Goal: Information Seeking & Learning: Learn about a topic

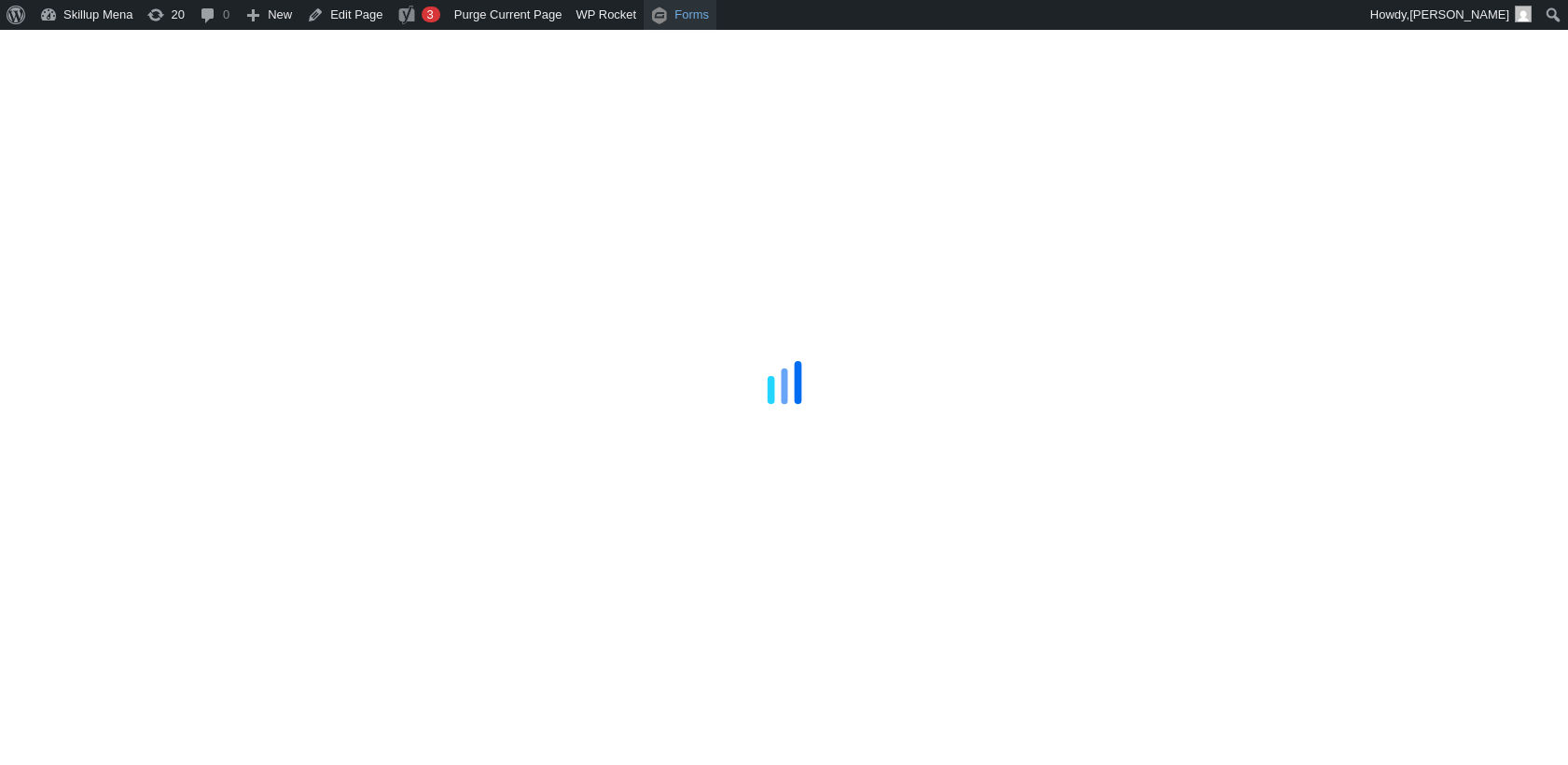
scroll to position [1553, 0]
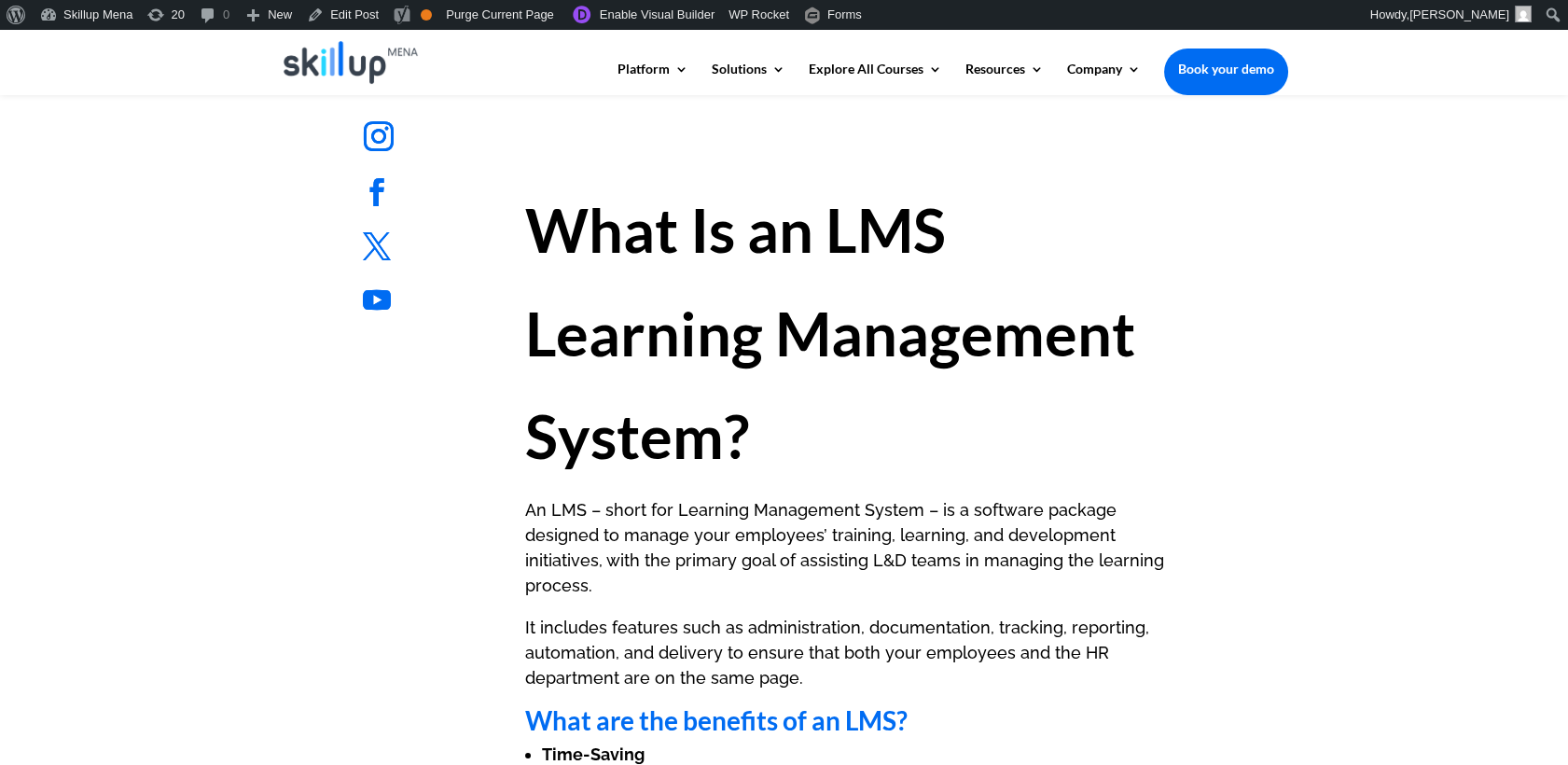
scroll to position [933, 0]
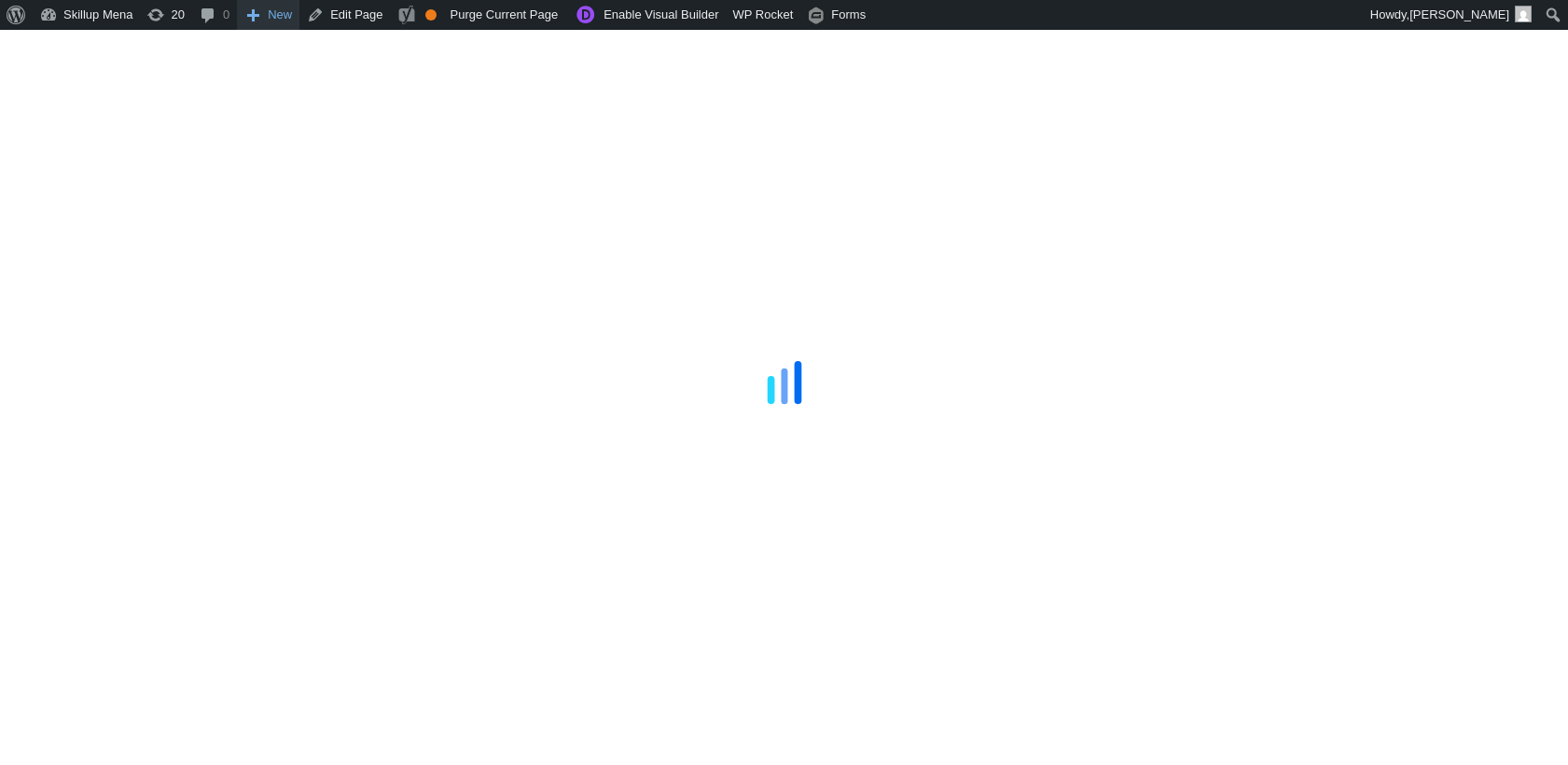
scroll to position [2280, 0]
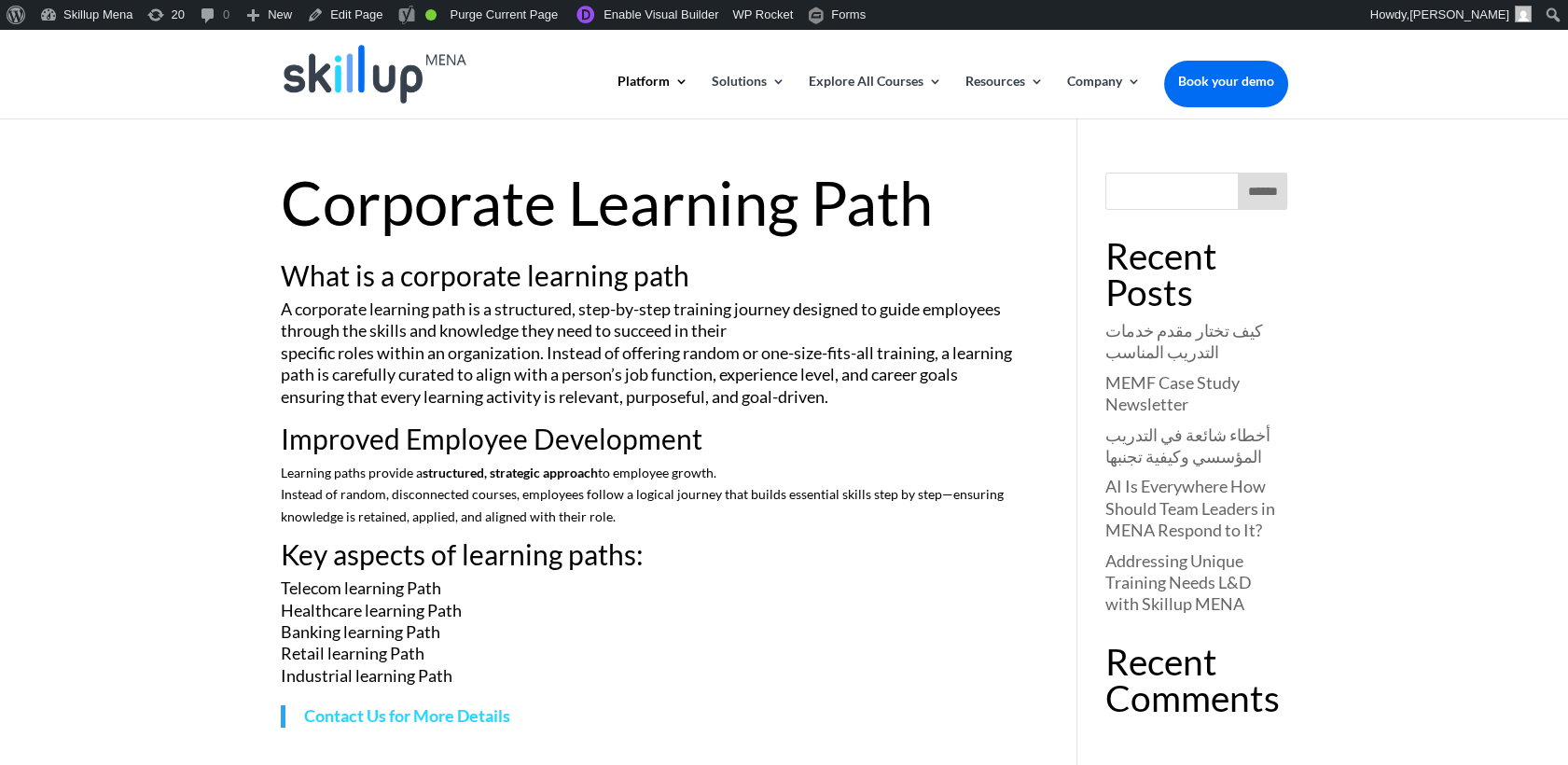
click at [512, 237] on h1 "Corporate Learning Path" at bounding box center [651, 207] width 742 height 70
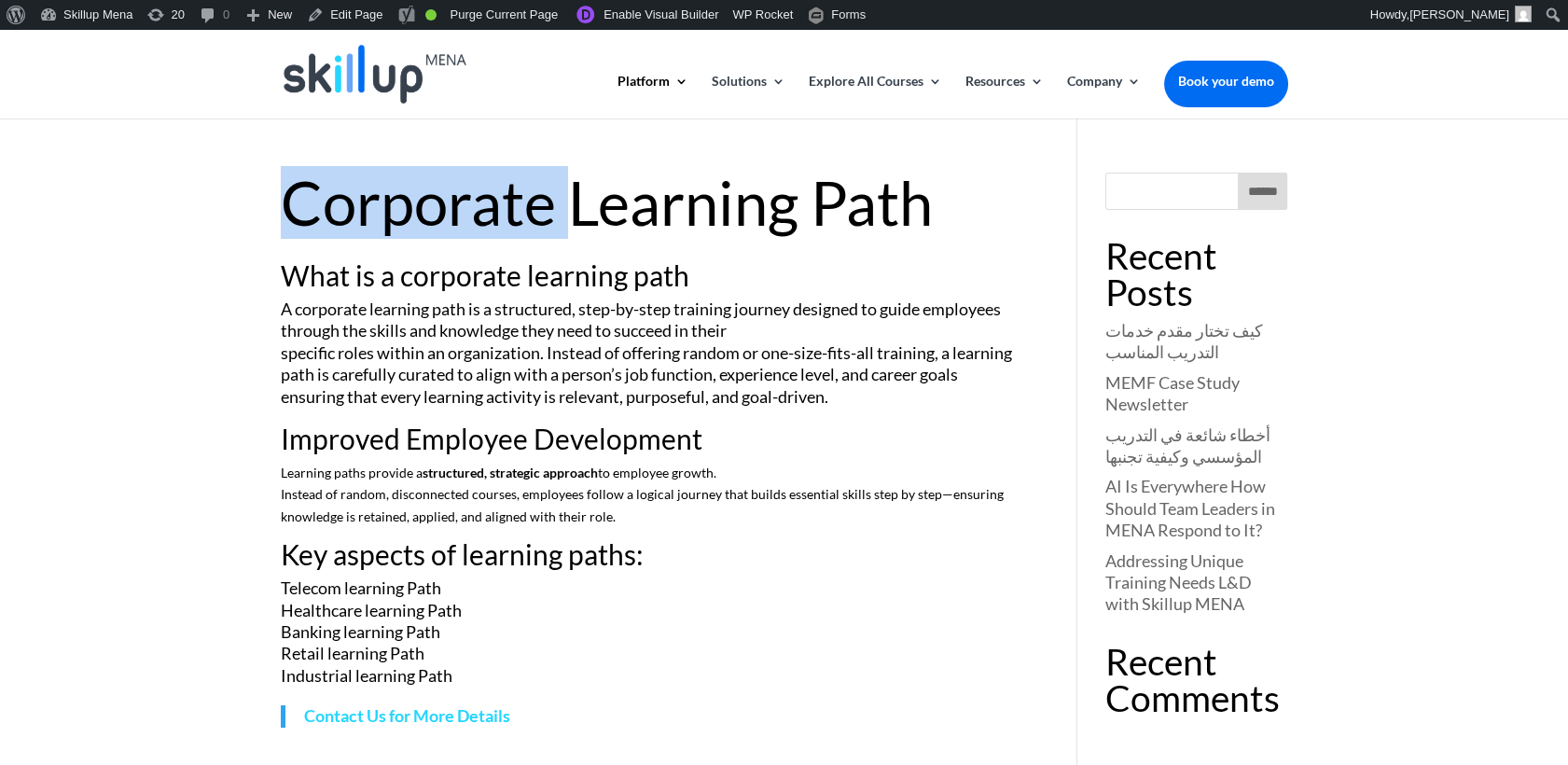
click at [512, 236] on h1 "Corporate Learning Path" at bounding box center [651, 207] width 742 height 70
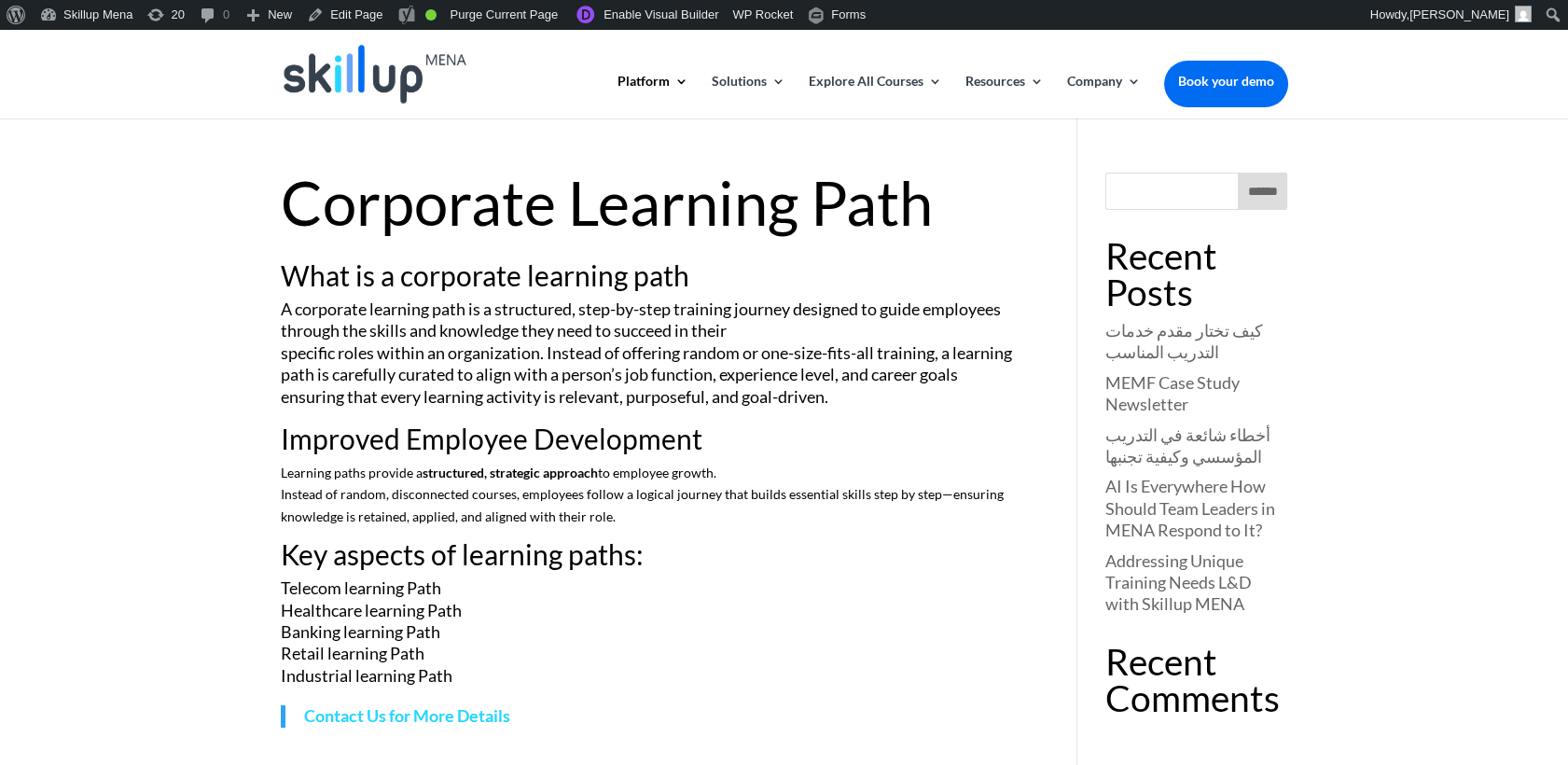
click at [707, 186] on h1 "Corporate Learning Path" at bounding box center [651, 207] width 742 height 70
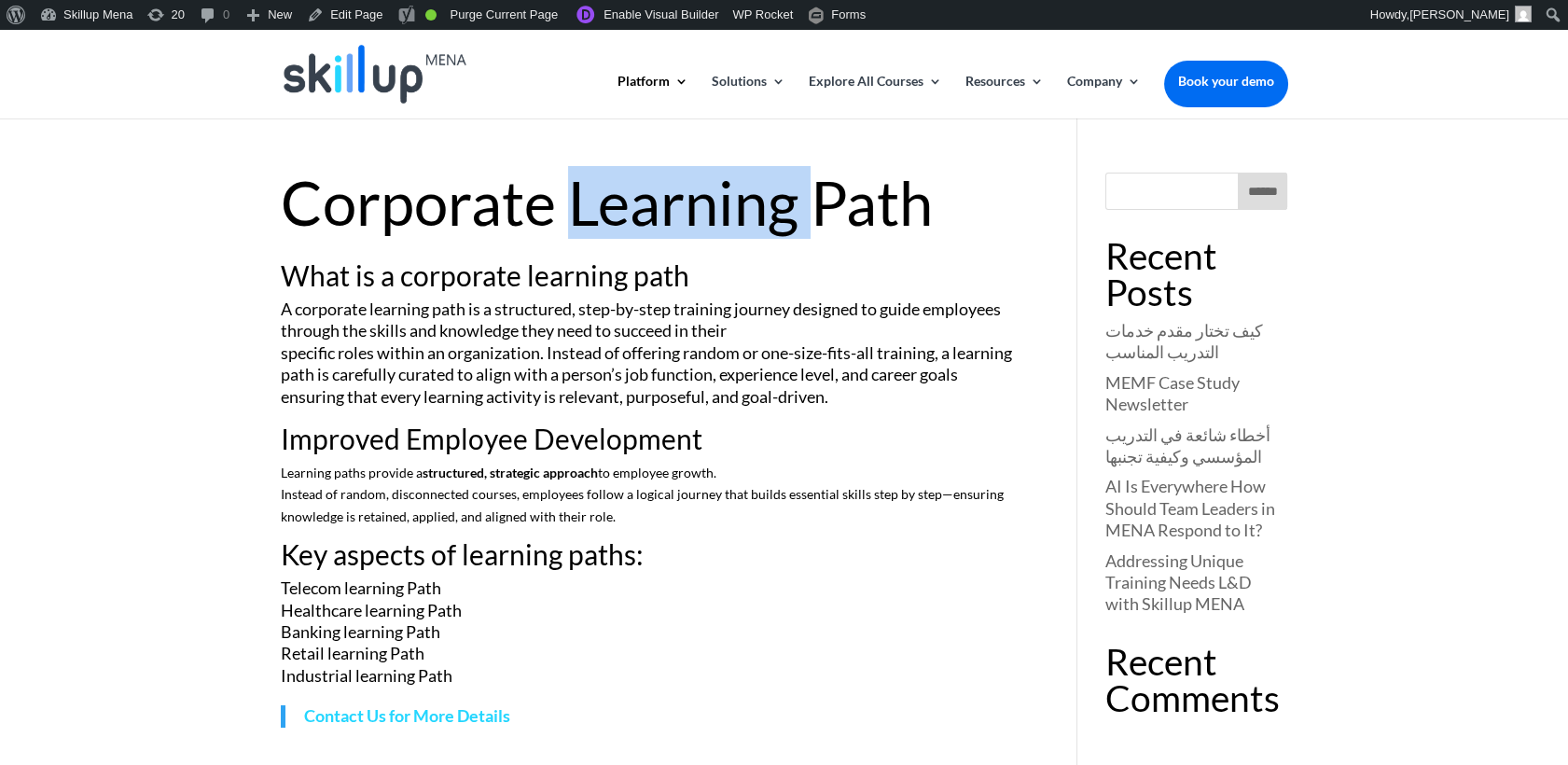
click at [707, 186] on h1 "Corporate Learning Path" at bounding box center [651, 207] width 742 height 70
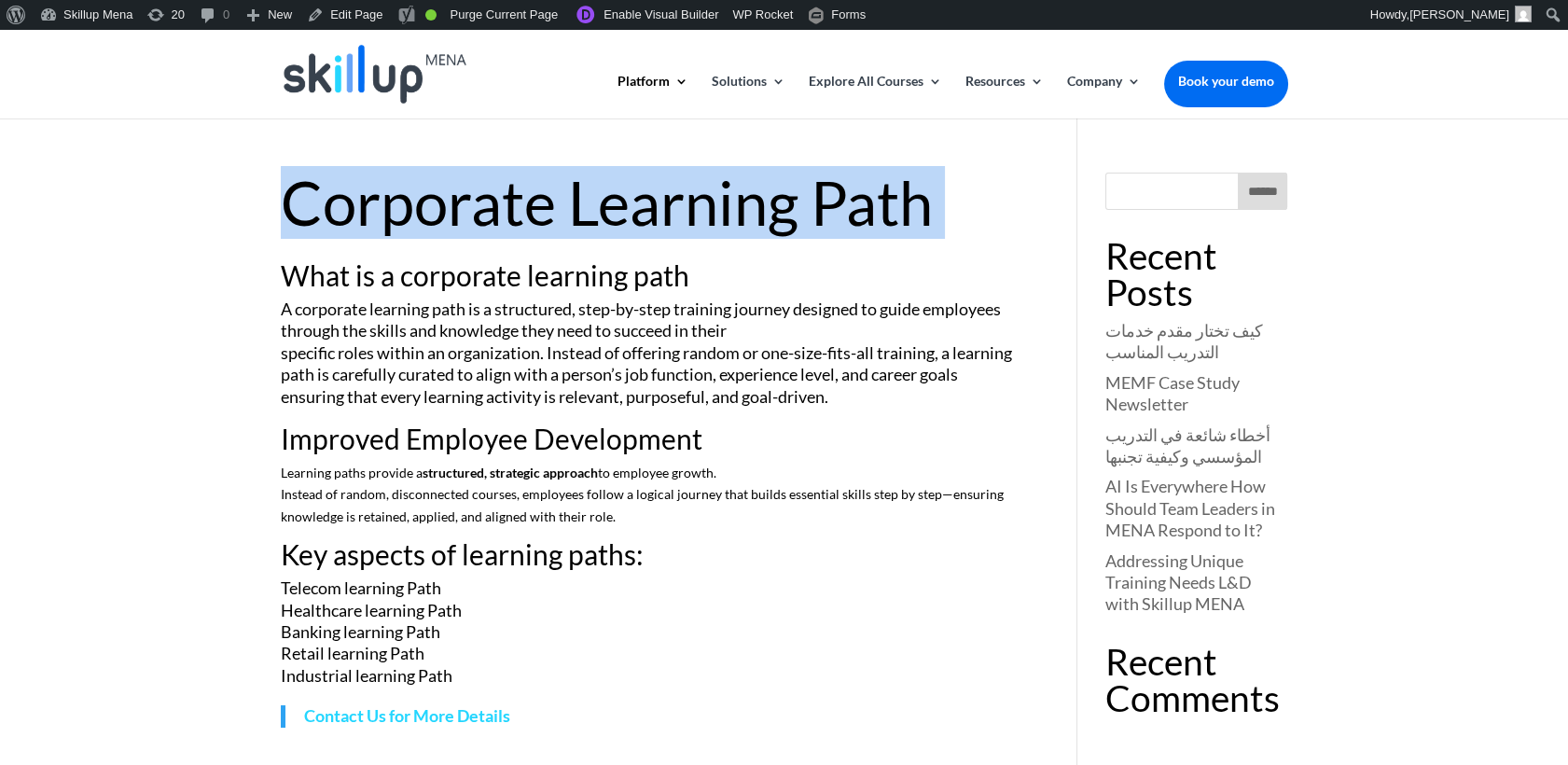
click at [707, 186] on h1 "Corporate Learning Path" at bounding box center [651, 207] width 742 height 70
copy article "Corporate Learning Path"
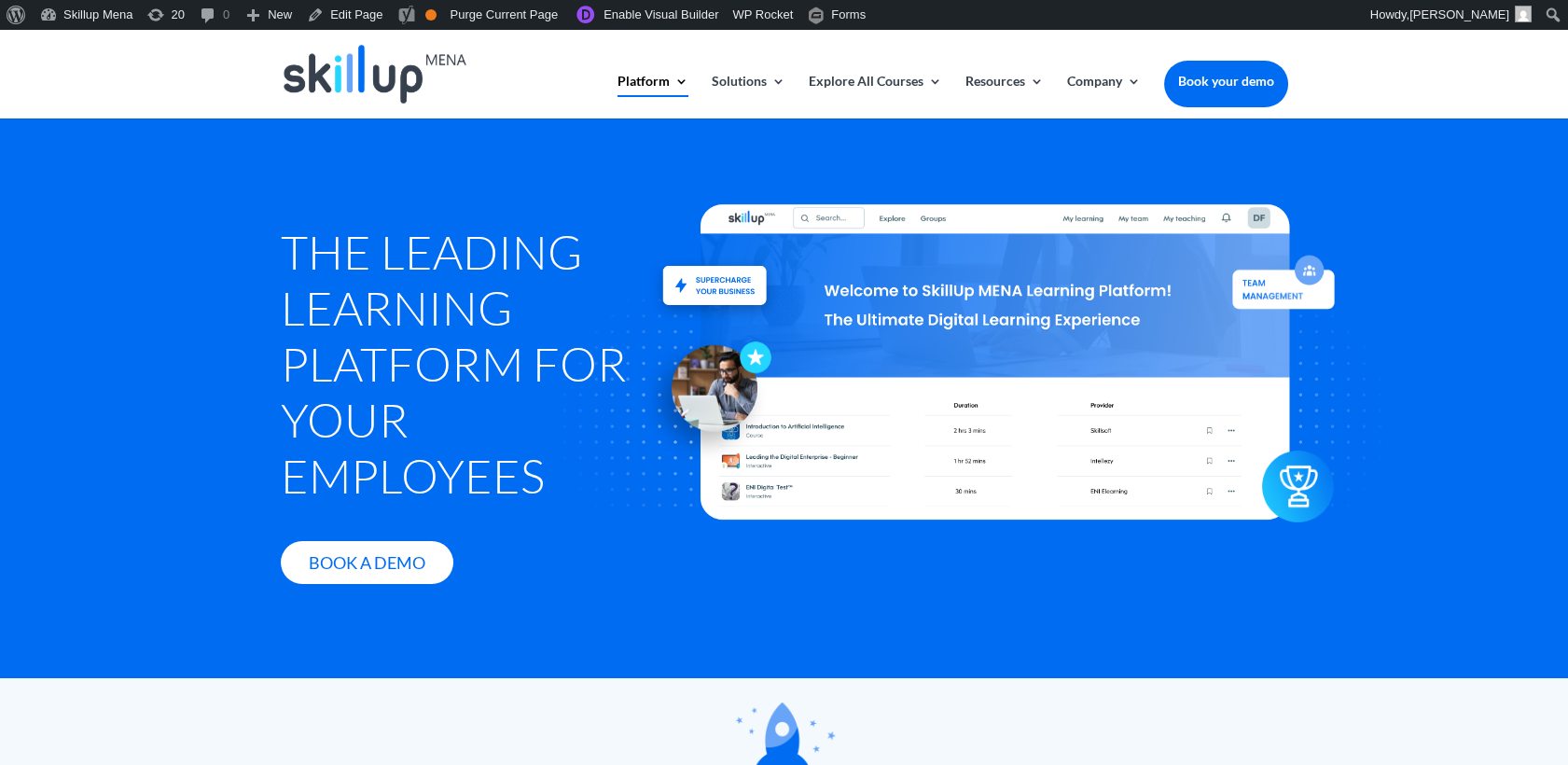
click at [1333, 175] on div at bounding box center [996, 362] width 1025 height 592
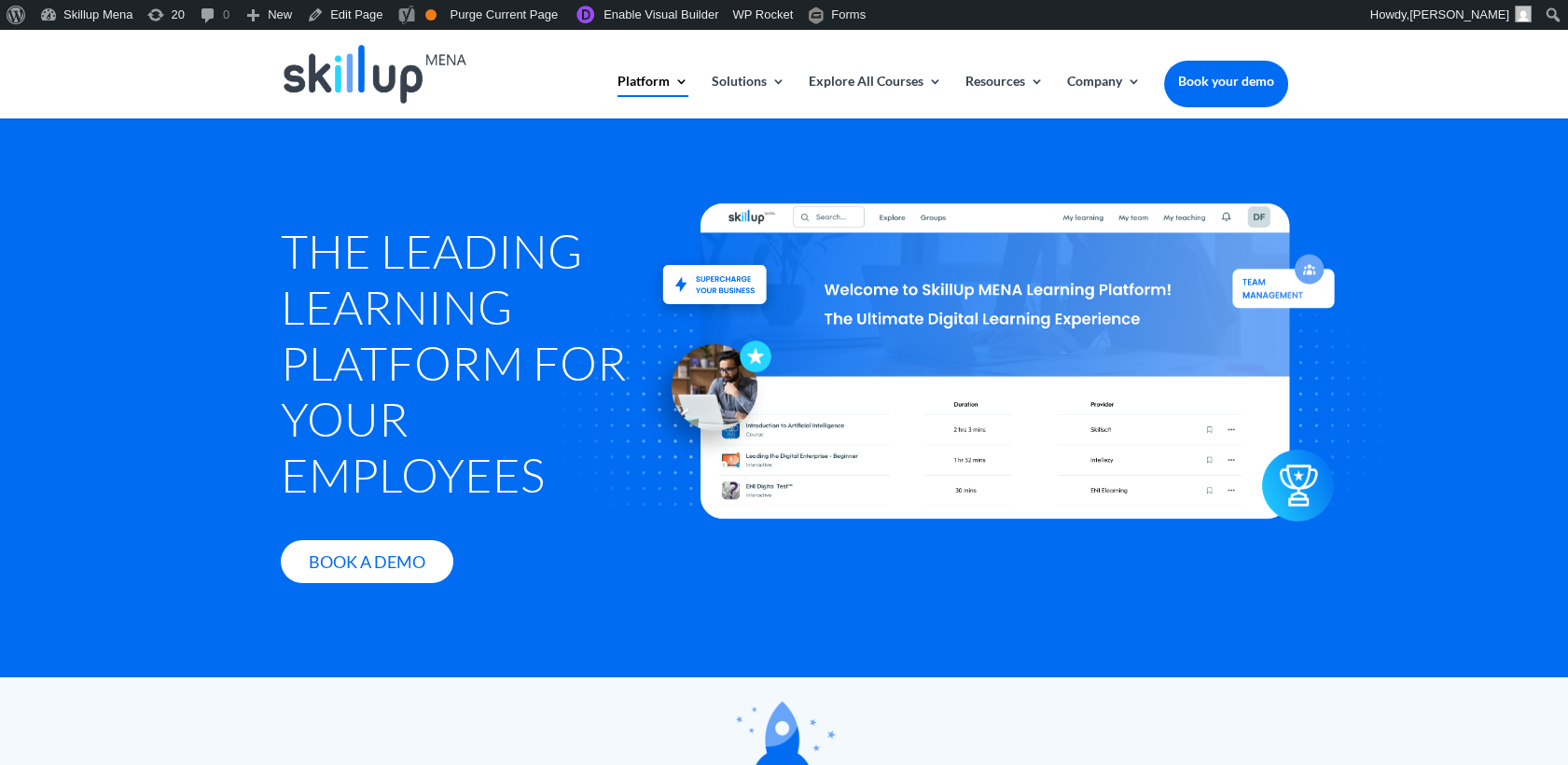
click at [393, 250] on h1 "The Leading Learning Platform for Your Employees" at bounding box center [465, 368] width 369 height 289
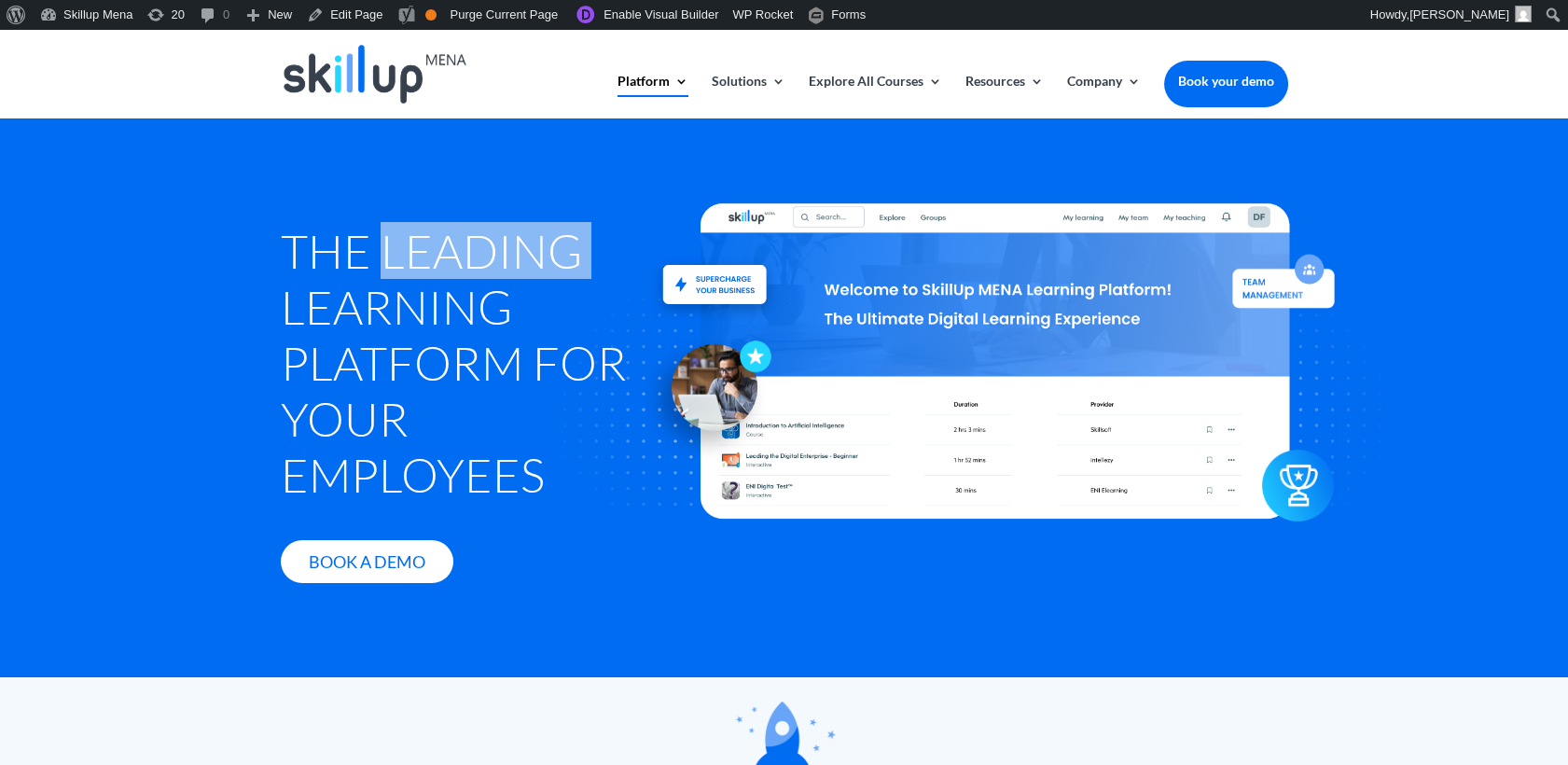
click at [393, 250] on h1 "The Leading Learning Platform for Your Employees" at bounding box center [465, 368] width 369 height 289
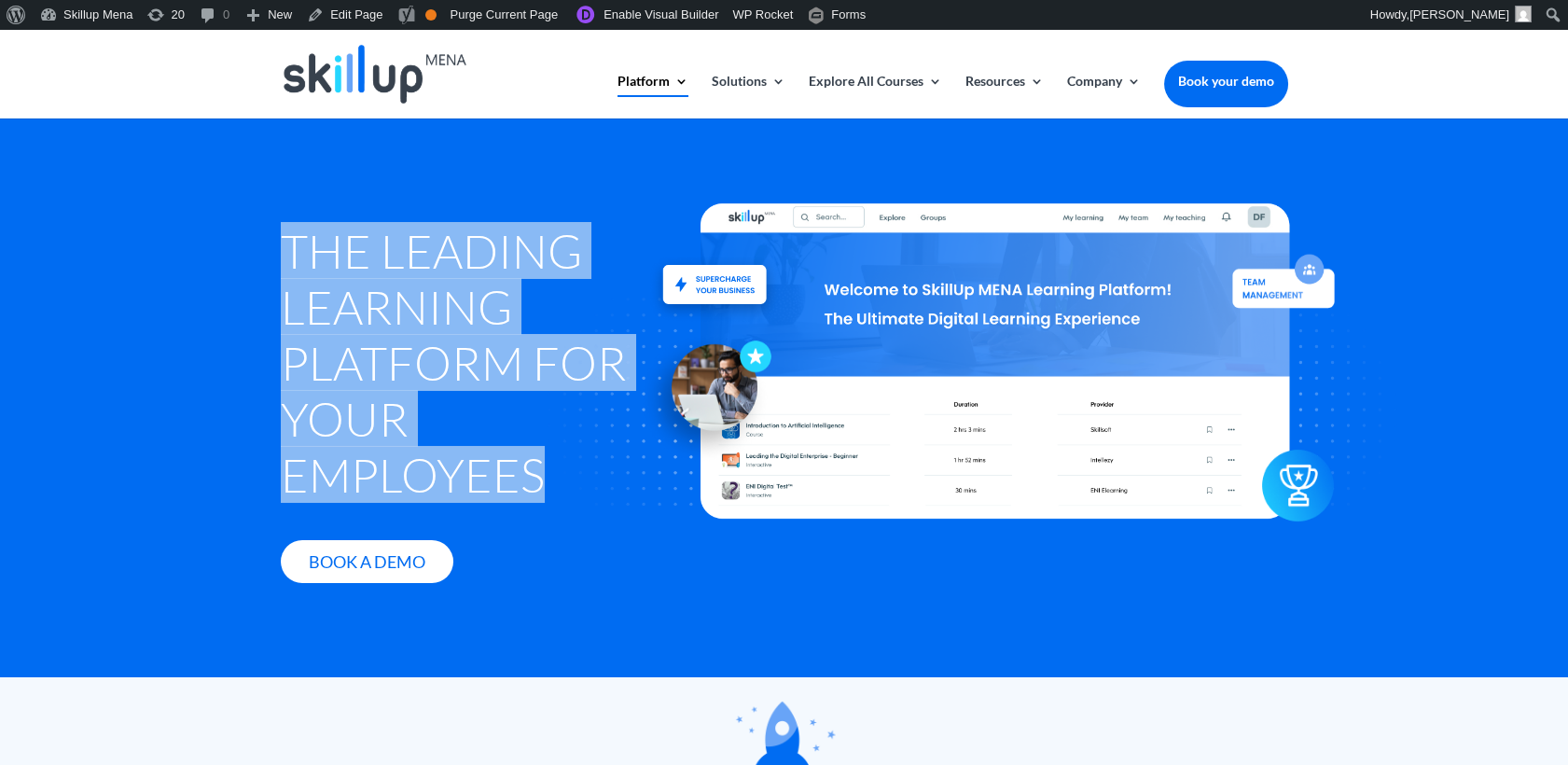
drag, startPoint x: 393, startPoint y: 250, endPoint x: 415, endPoint y: 237, distance: 25.6
click at [415, 237] on h1 "The Leading Learning Platform for Your Employees" at bounding box center [465, 368] width 369 height 289
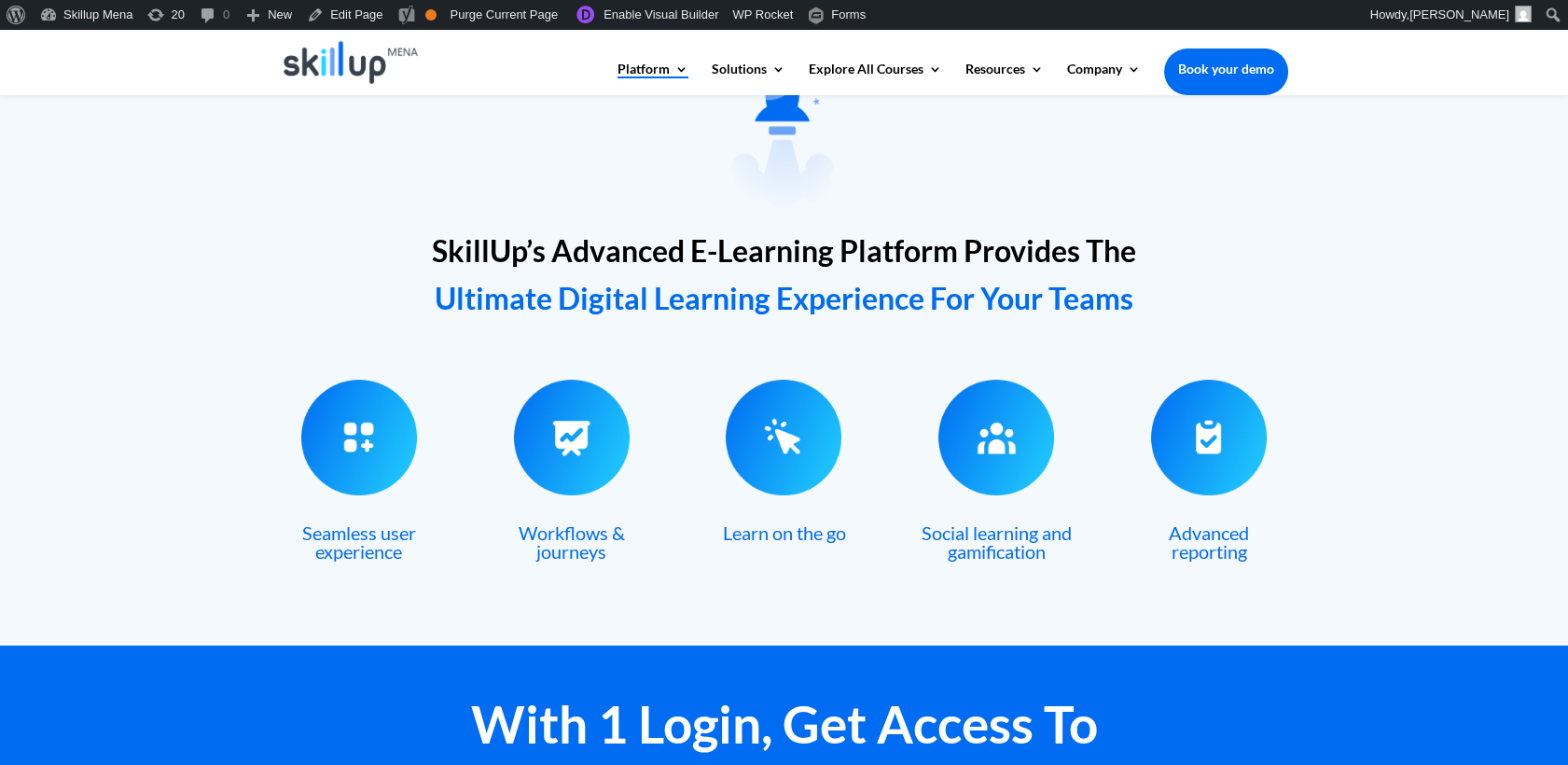
scroll to position [642, 0]
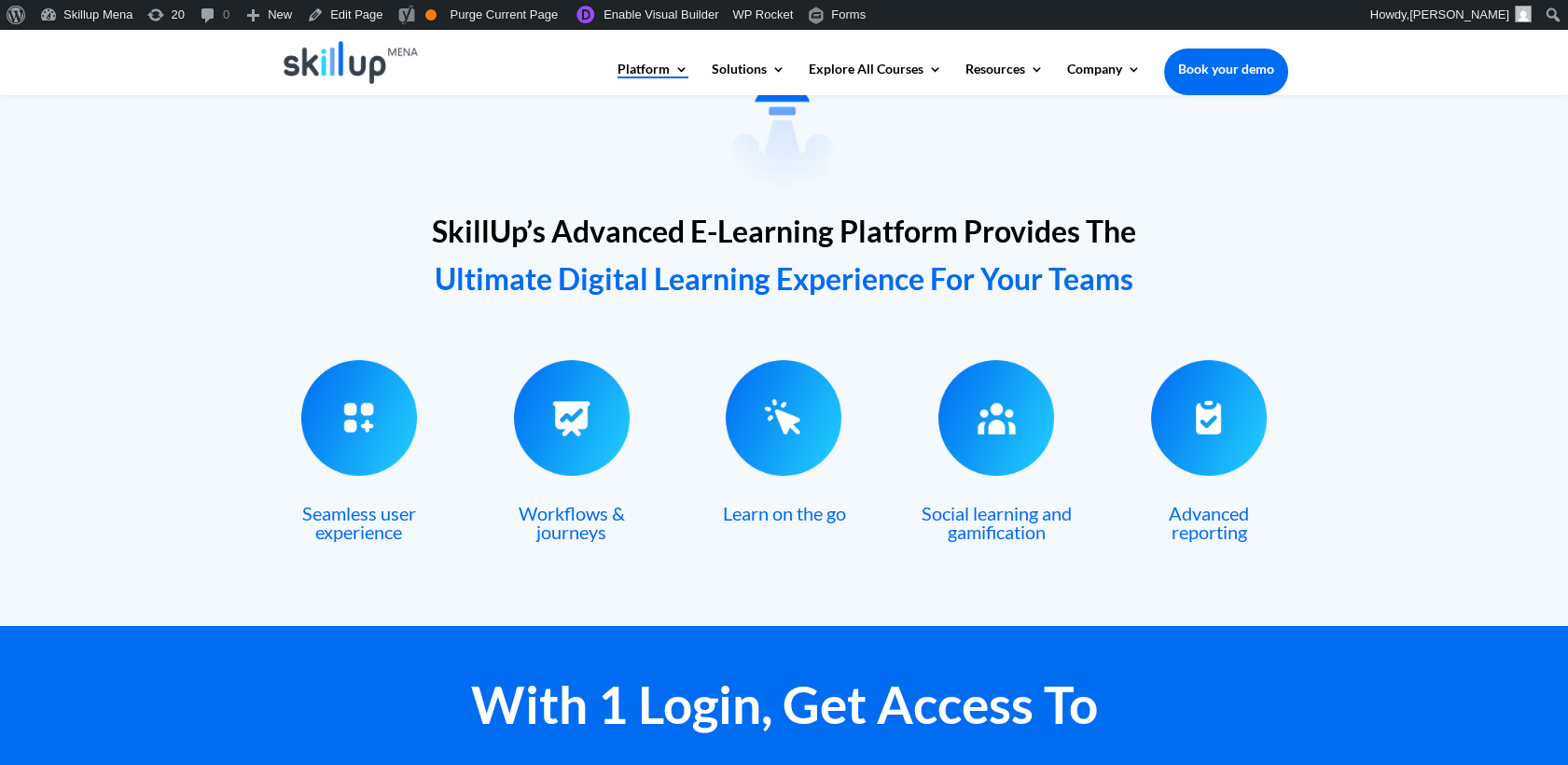
click at [345, 526] on span "Seamless user experience" at bounding box center [358, 522] width 113 height 41
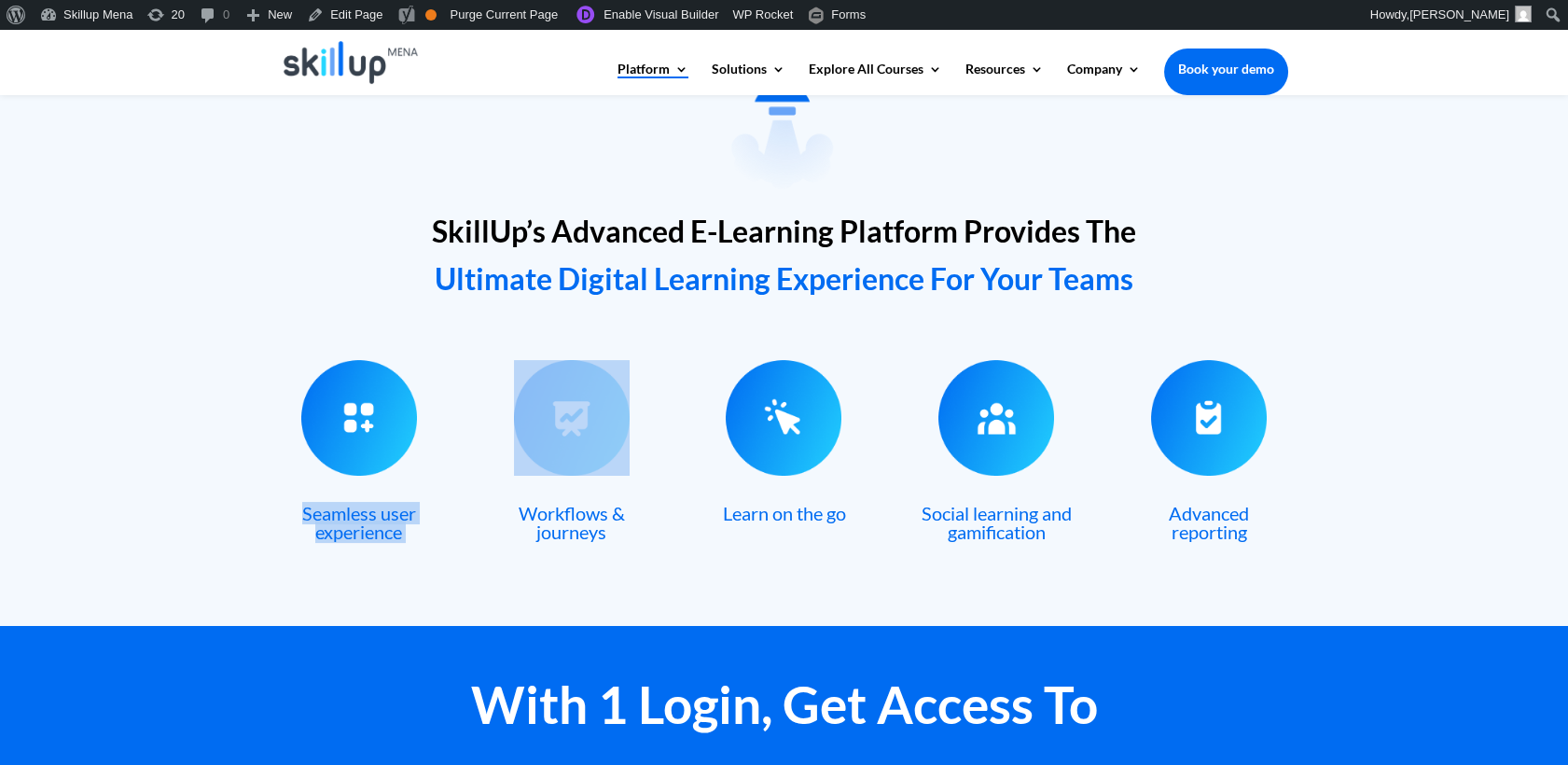
copy div "Seamless user experience"
drag, startPoint x: 345, startPoint y: 526, endPoint x: 361, endPoint y: 525, distance: 16.0
click at [352, 525] on span "Seamless user experience" at bounding box center [358, 522] width 113 height 41
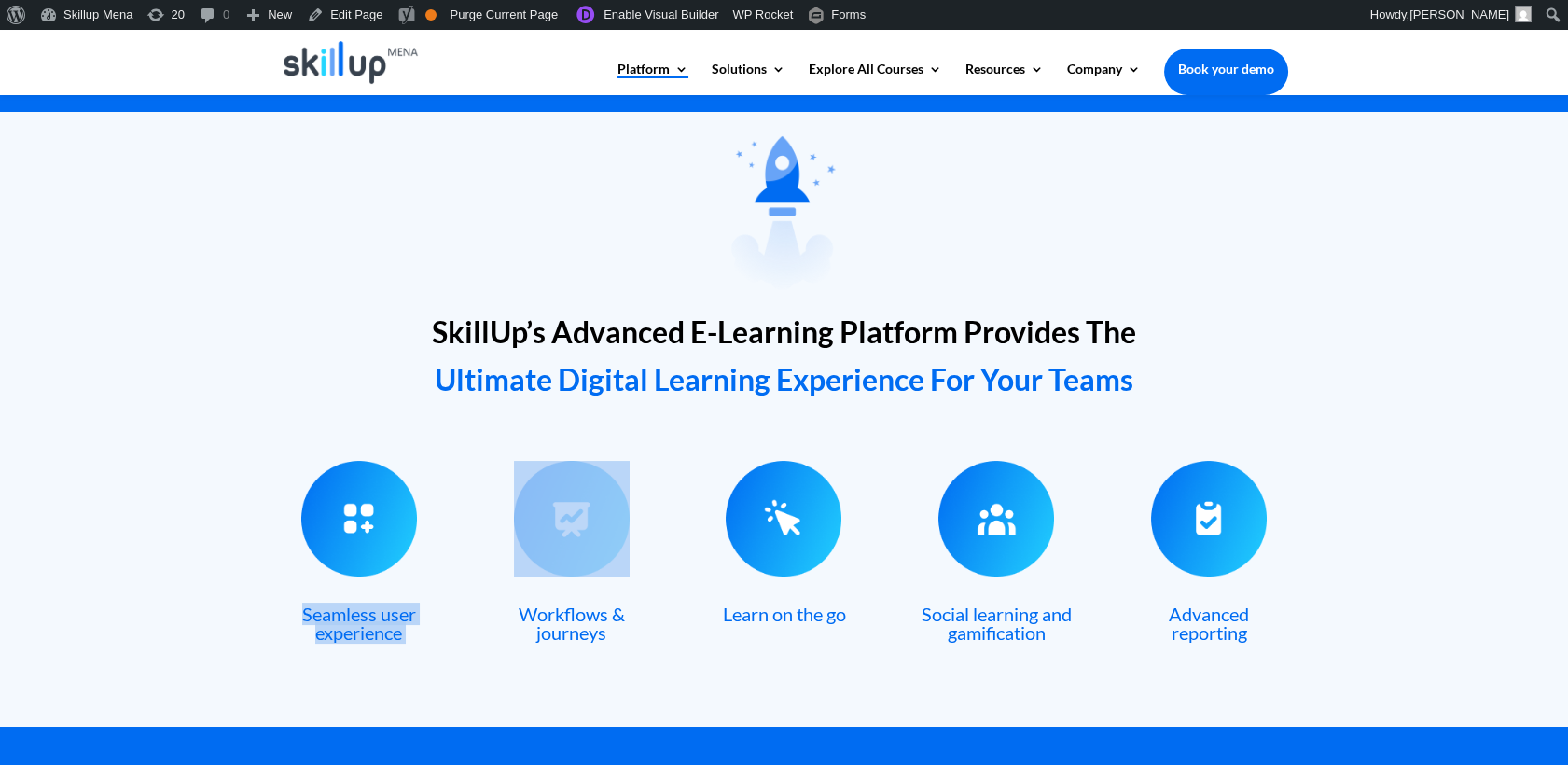
scroll to position [539, 0]
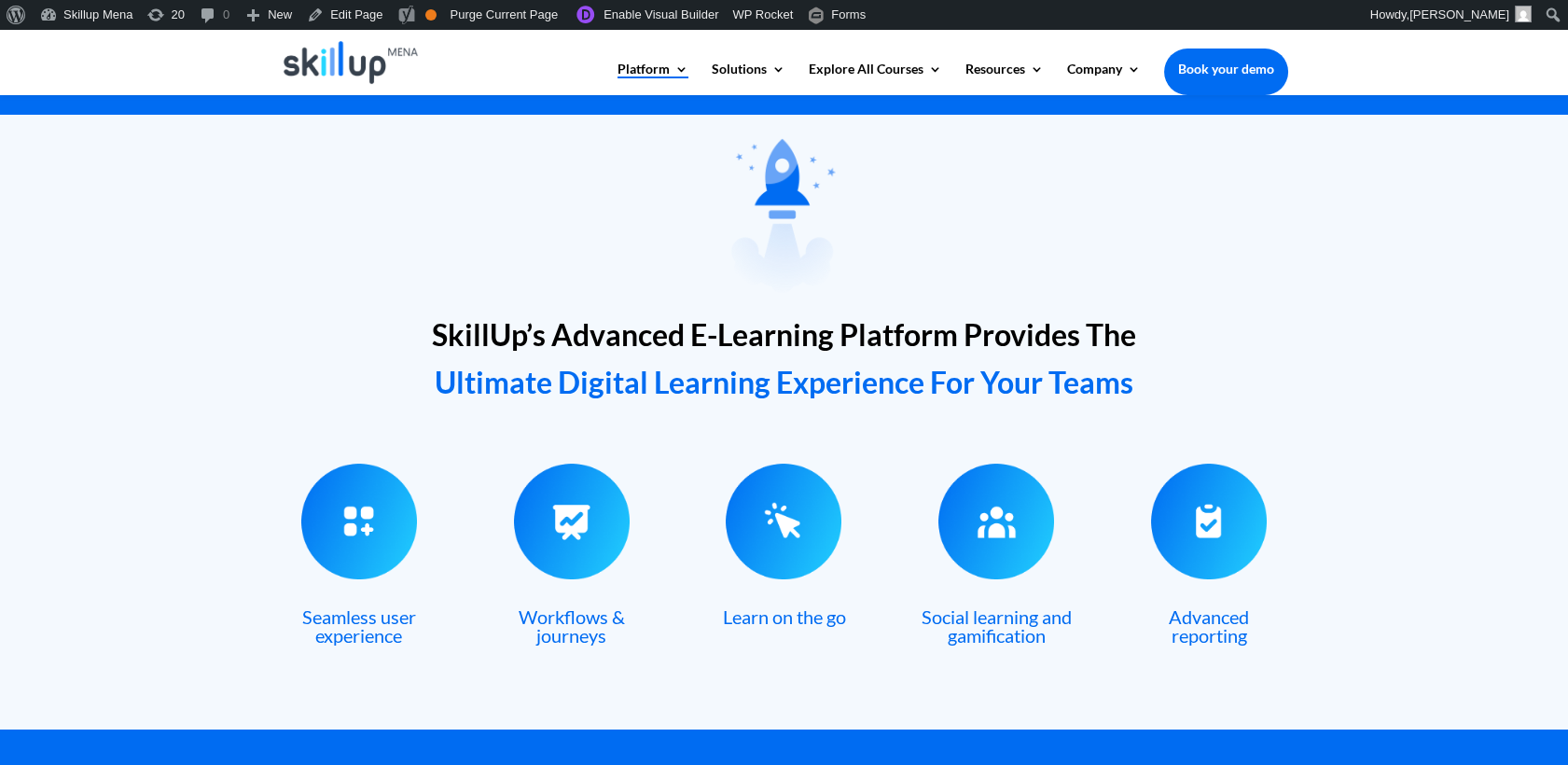
click at [523, 338] on span "SkillUp’s Advanced E-Learning Platform Provides The" at bounding box center [784, 334] width 704 height 37
click at [522, 338] on span "SkillUp’s Advanced E-Learning Platform Provides The" at bounding box center [784, 334] width 704 height 37
click at [521, 336] on span "SkillUp’s Advanced E-Learning Platform Provides The" at bounding box center [784, 334] width 704 height 37
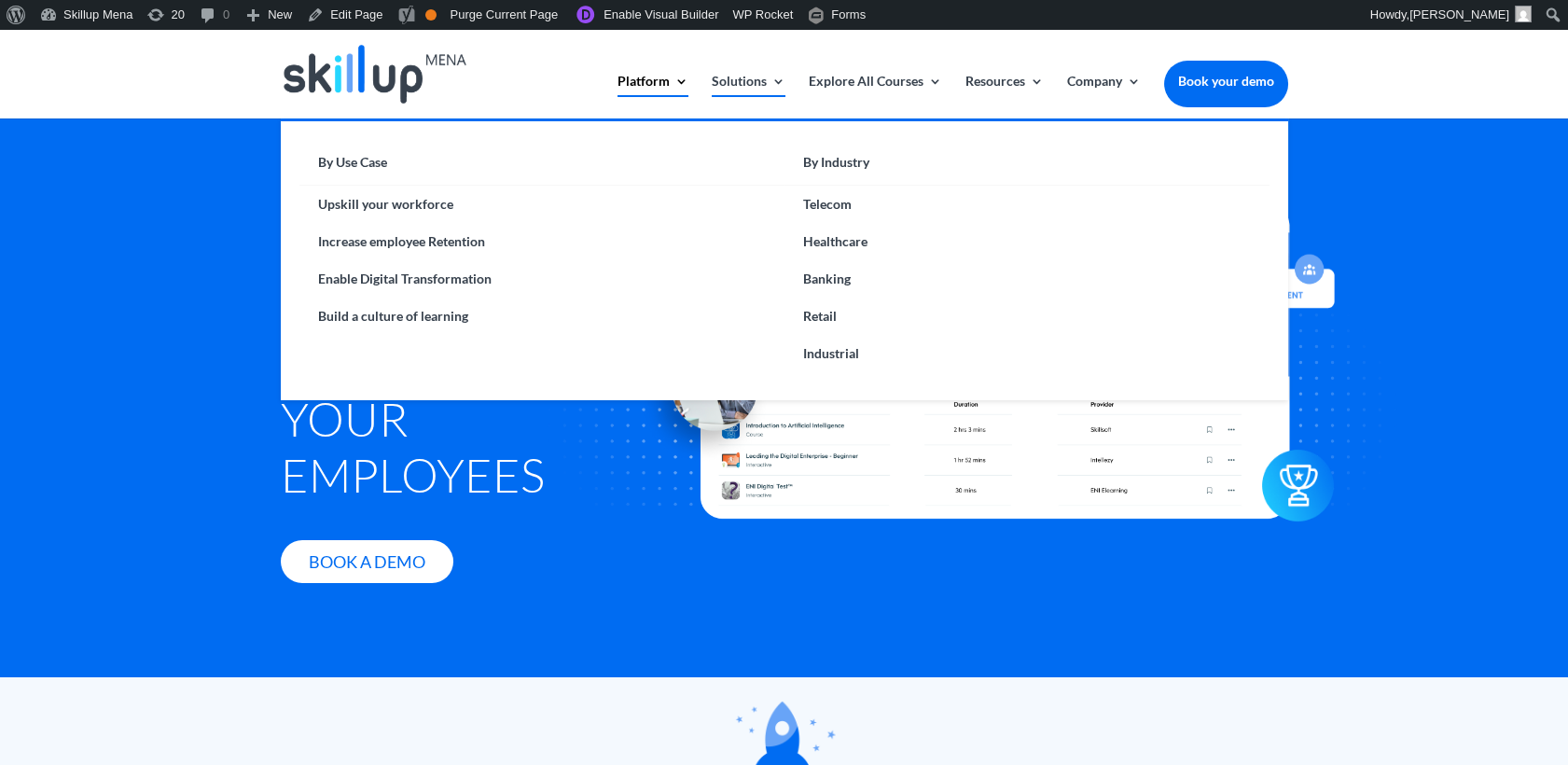
drag, startPoint x: 836, startPoint y: 277, endPoint x: 757, endPoint y: 82, distance: 210.4
click at [757, 82] on link "Solutions" at bounding box center [748, 97] width 74 height 44
click at [746, 82] on link "Solutions" at bounding box center [748, 97] width 74 height 44
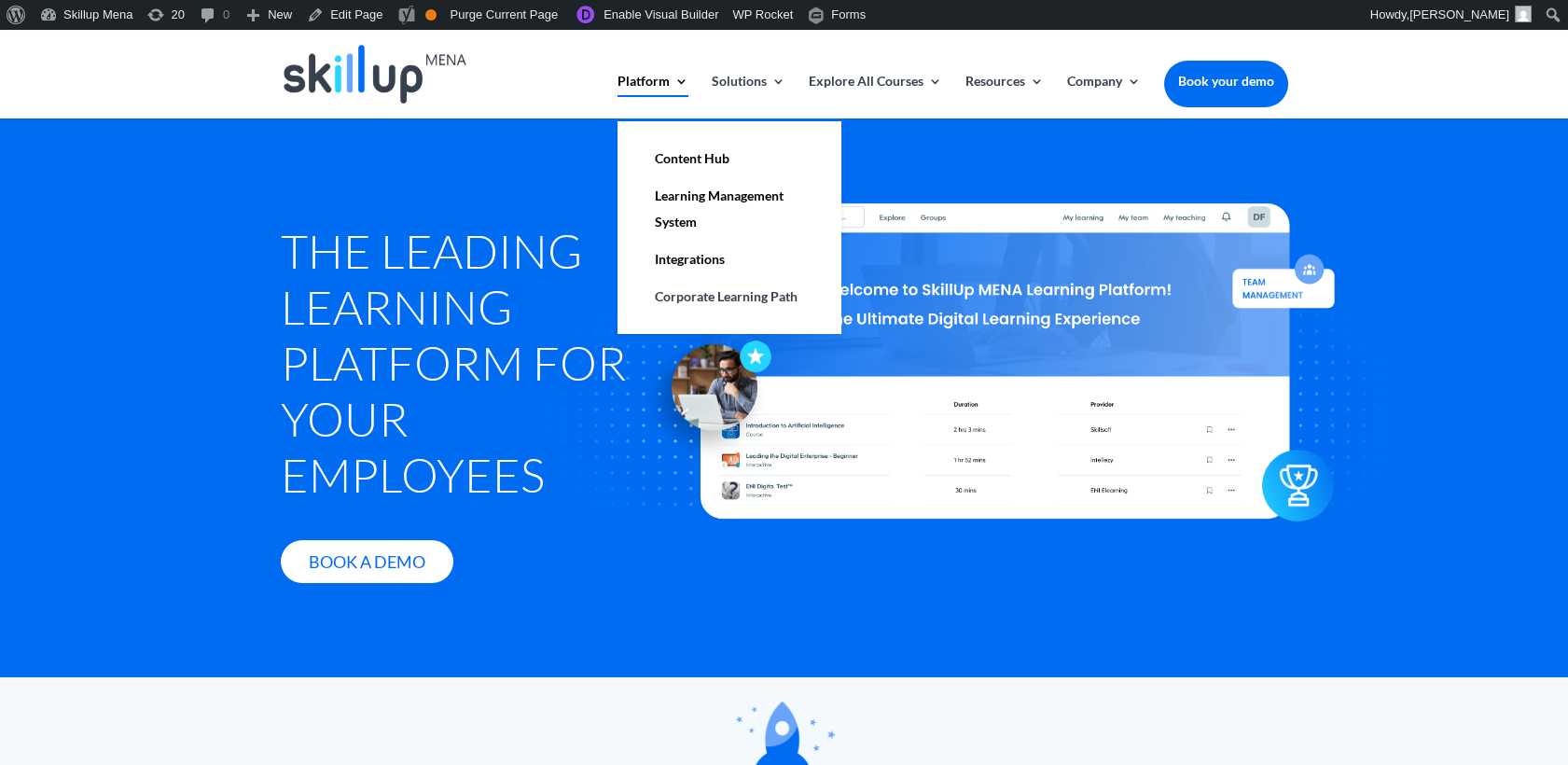
click at [662, 82] on link "Platform" at bounding box center [653, 97] width 71 height 44
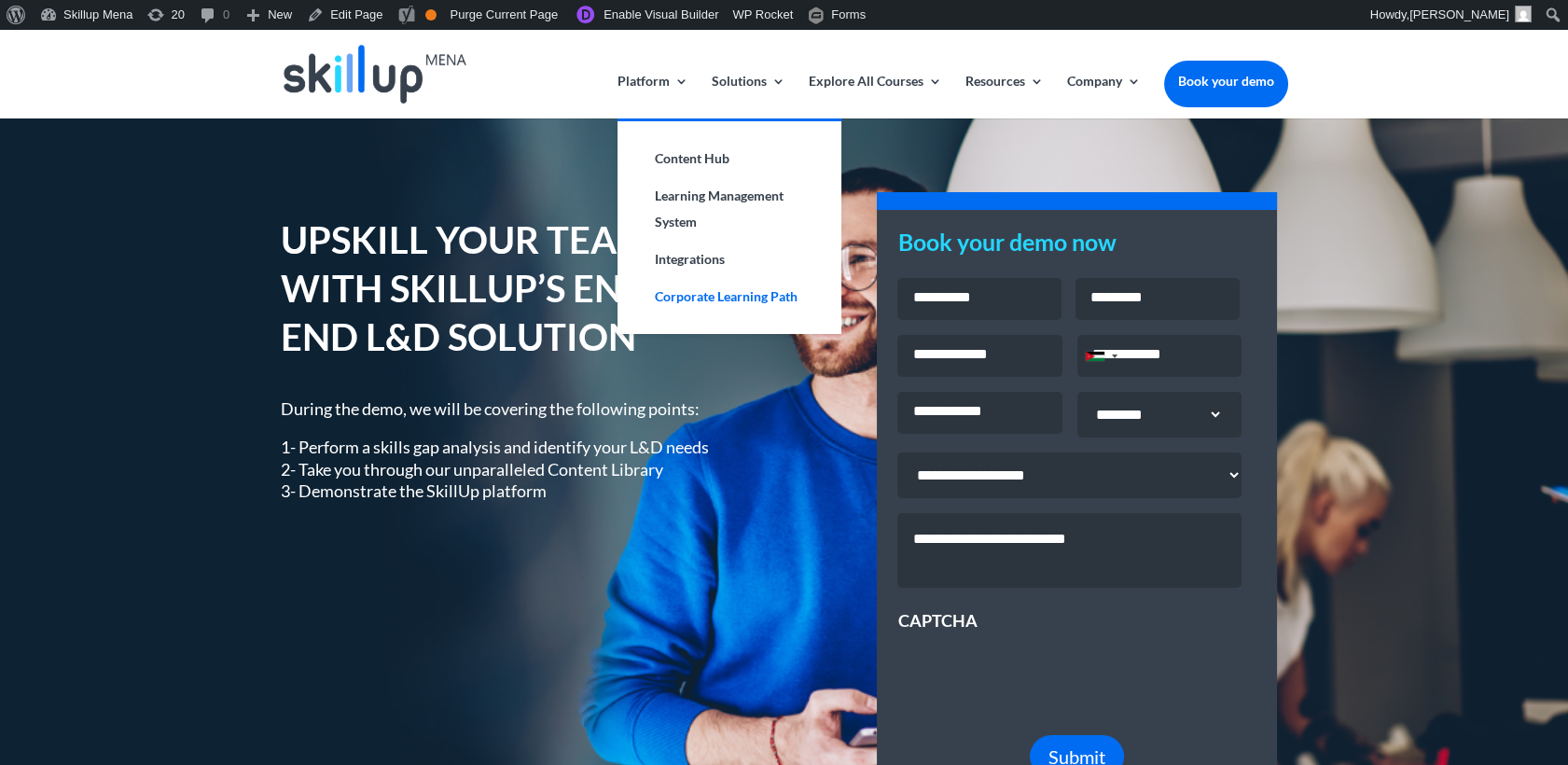
click at [696, 289] on link "Corporate Learning Path" at bounding box center [729, 296] width 187 height 38
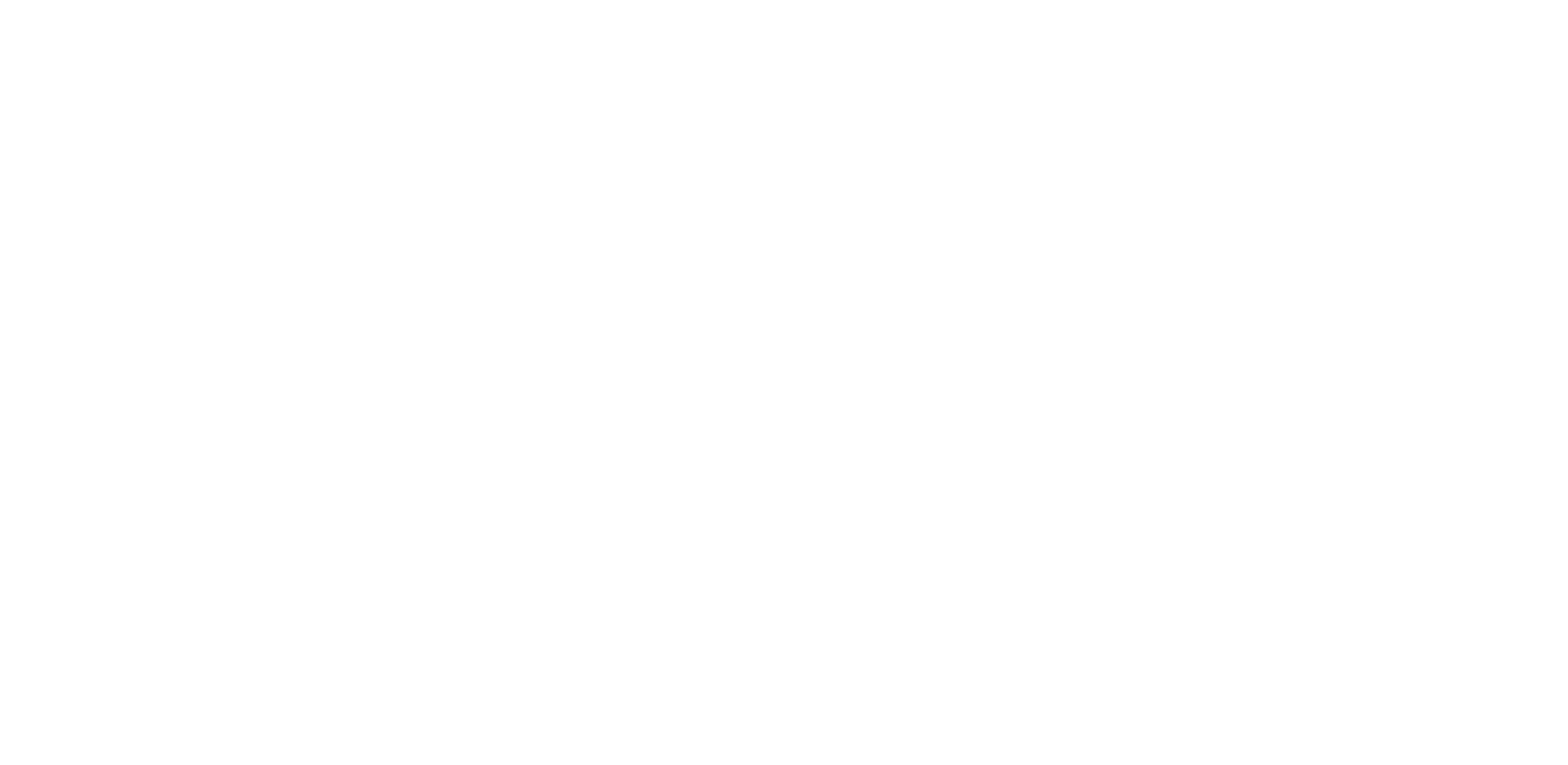
drag, startPoint x: 1443, startPoint y: 215, endPoint x: 1329, endPoint y: 1, distance: 242.5
click at [1443, 189] on html "Platform Content Hub Learning Management System Integrations Corporate Learning…" at bounding box center [784, 637] width 1568 height 1213
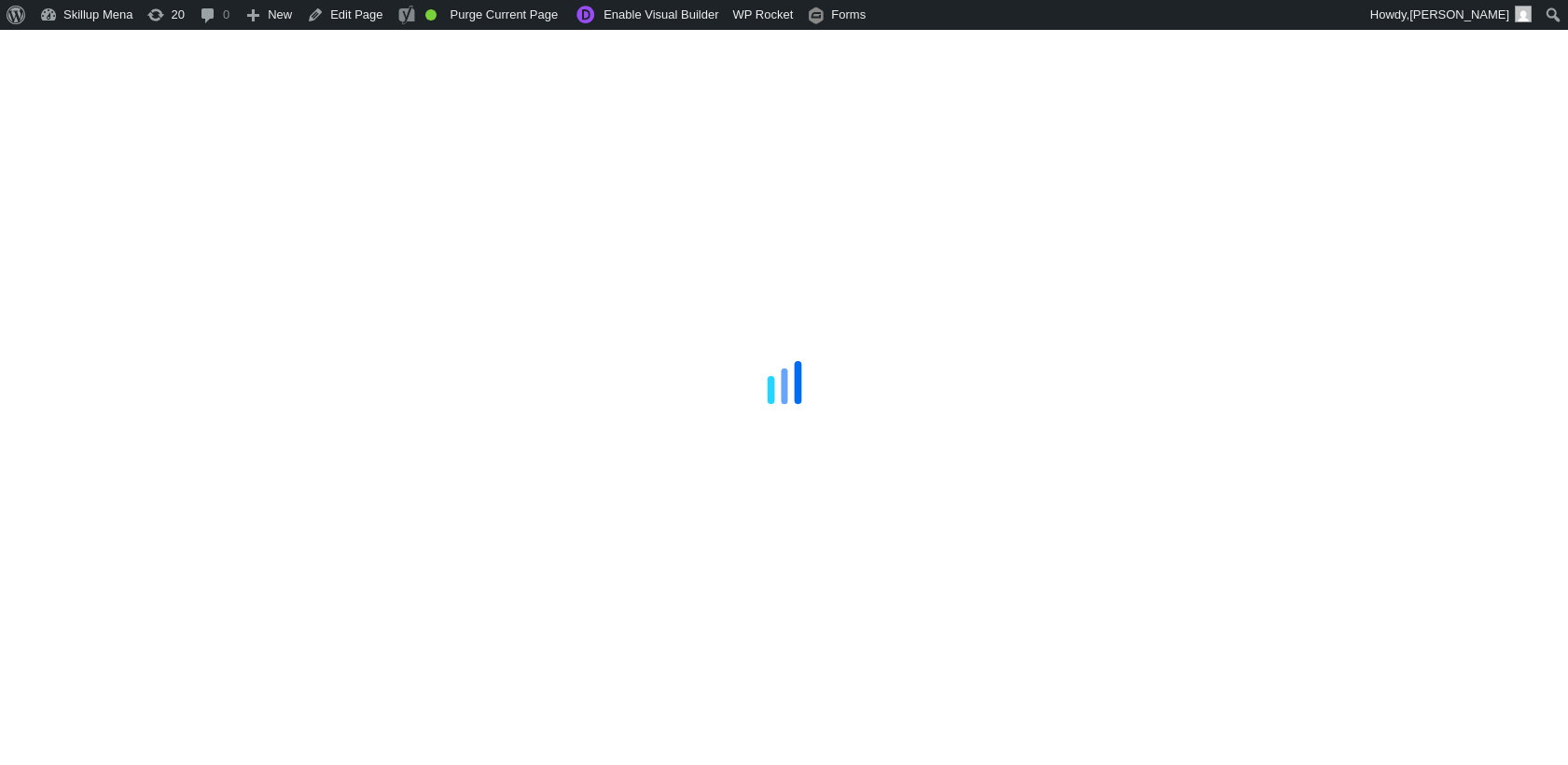
click at [1436, 351] on div at bounding box center [784, 382] width 1568 height 765
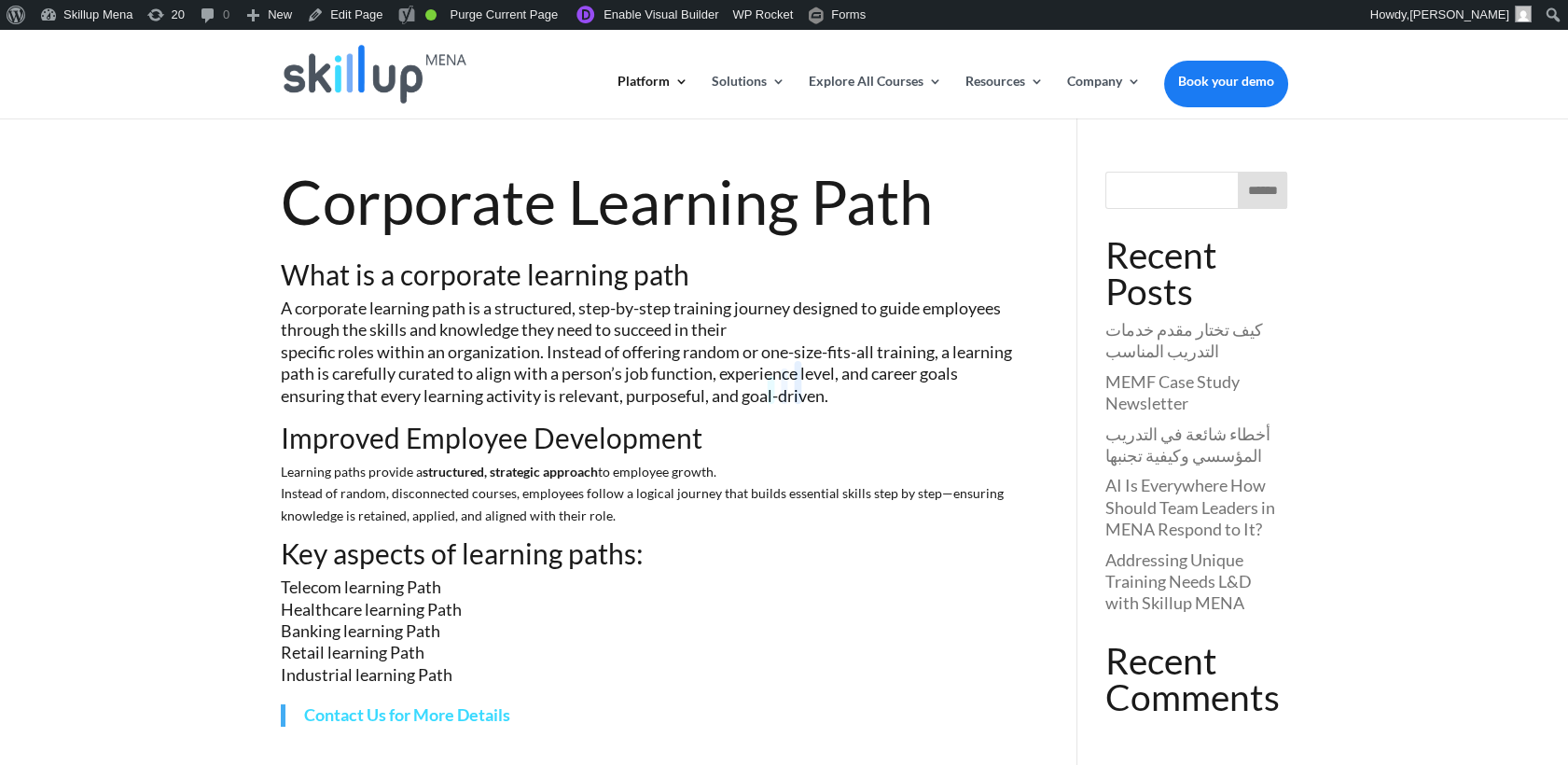
click at [470, 292] on div at bounding box center [784, 382] width 1568 height 765
click at [447, 324] on div at bounding box center [784, 382] width 1568 height 765
click at [445, 324] on body "Platform Content Hub Learning Management System Integrations Corporate Learning…" at bounding box center [784, 570] width 1568 height 1081
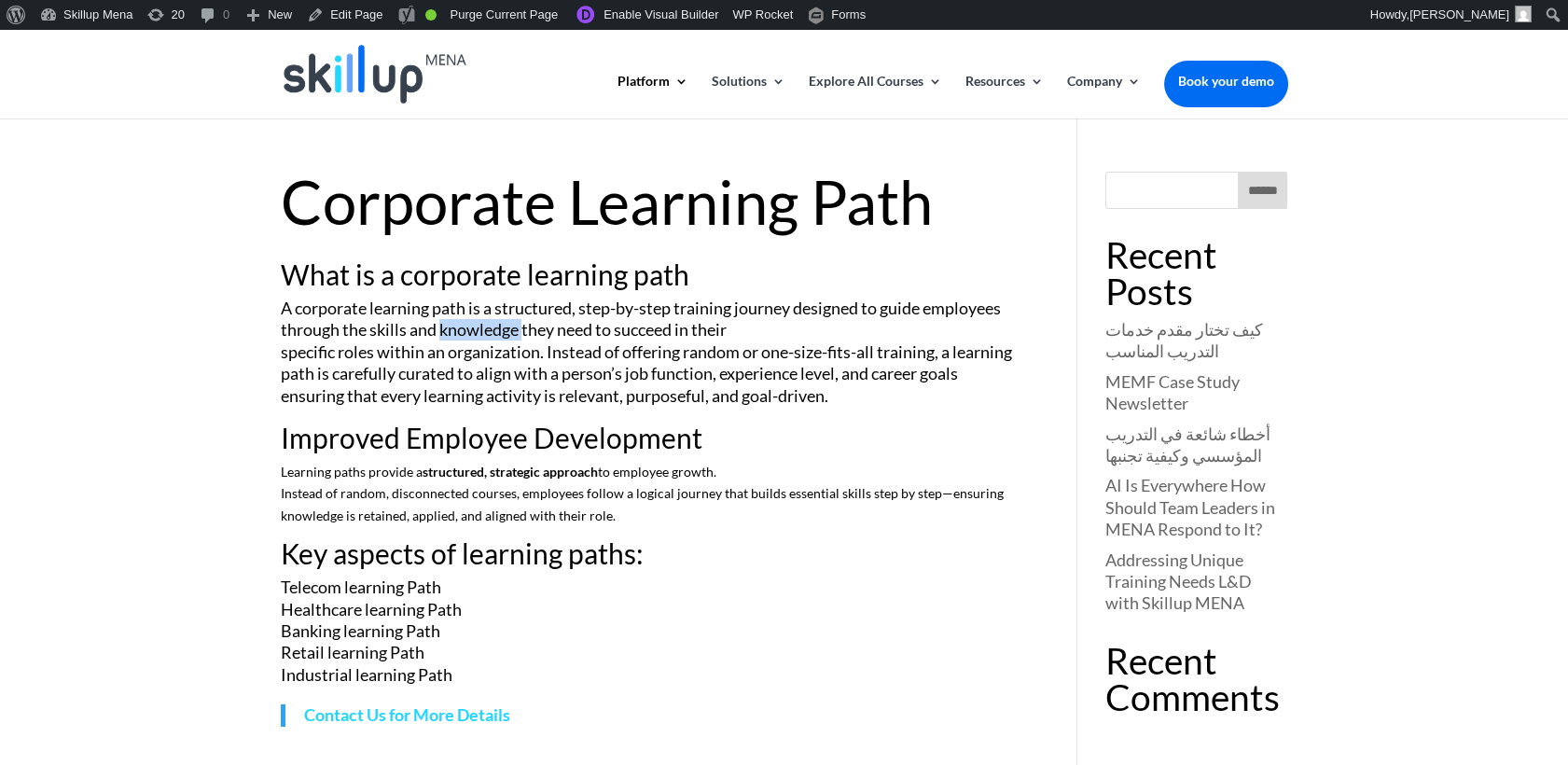
click at [445, 324] on p "A corporate learning path is a structured, step-by-step training journey design…" at bounding box center [651, 360] width 742 height 126
drag, startPoint x: 441, startPoint y: 324, endPoint x: 266, endPoint y: 308, distance: 175.7
click at [351, 314] on p "A corporate learning path is a structured, step-by-step training journey design…" at bounding box center [651, 360] width 742 height 126
click at [266, 308] on div "Corporate Learning Path What is a corporate learning path A corporate learning …" at bounding box center [784, 447] width 1568 height 661
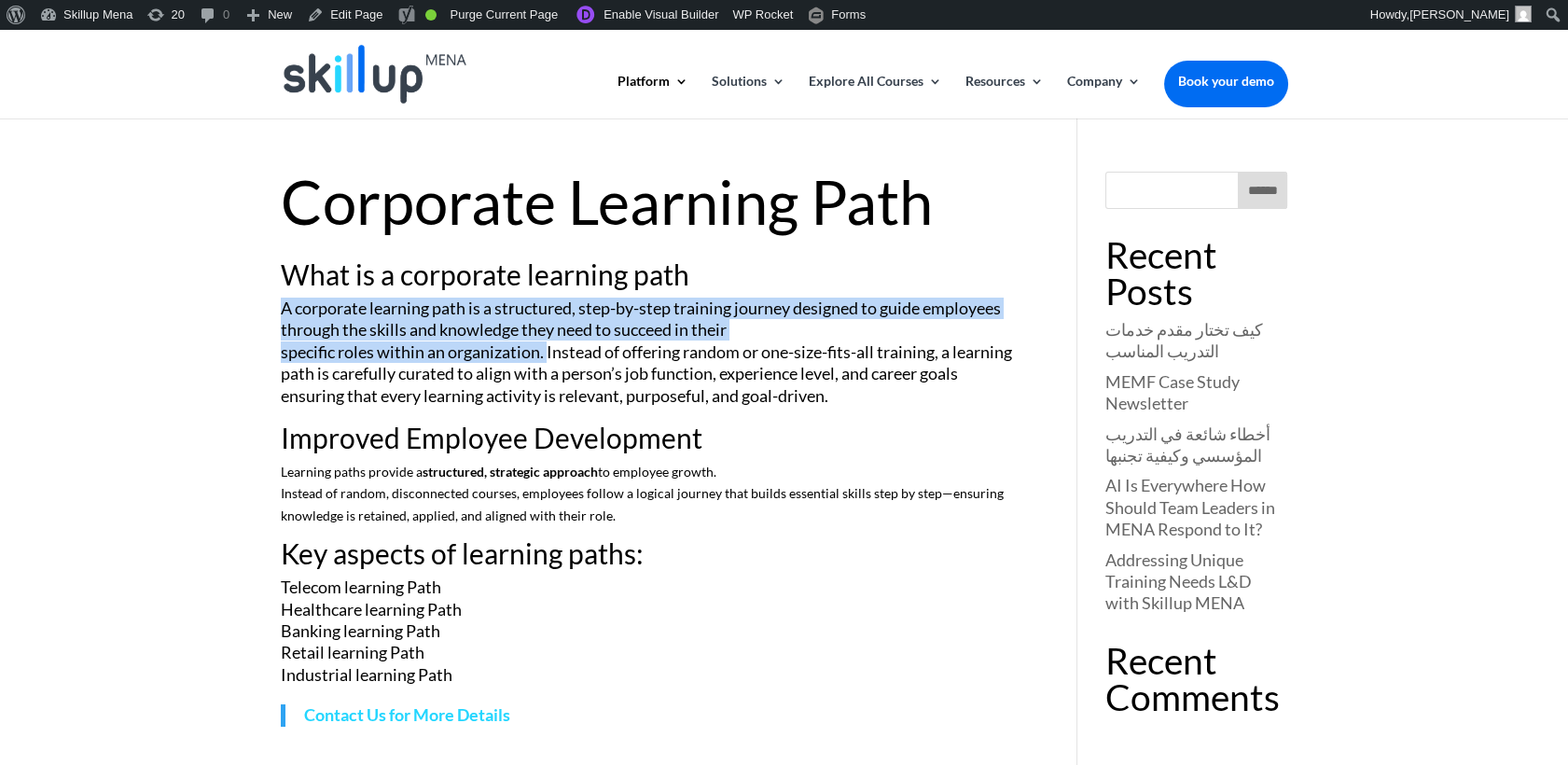
drag, startPoint x: 276, startPoint y: 307, endPoint x: 551, endPoint y: 349, distance: 278.2
click at [545, 350] on div "Corporate Learning Path What is a corporate learning path A corporate learning …" at bounding box center [784, 447] width 1568 height 661
copy p "A corporate learning path is a structured, step-by-step training journey design…"
